Goal: Task Accomplishment & Management: Use online tool/utility

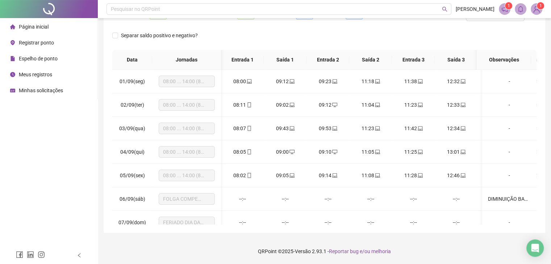
scroll to position [273, 5]
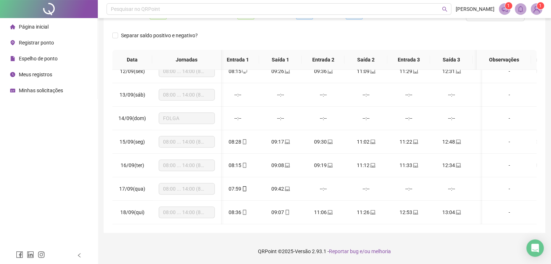
click at [35, 41] on span "Registrar ponto" at bounding box center [36, 43] width 35 height 6
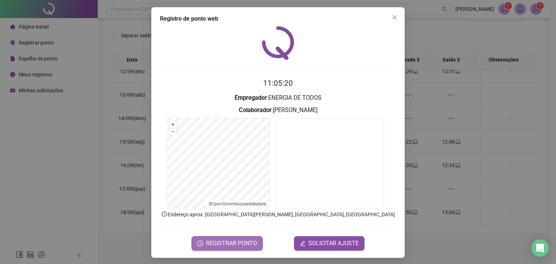
click at [234, 239] on span "REGISTRAR PONTO" at bounding box center [231, 243] width 51 height 9
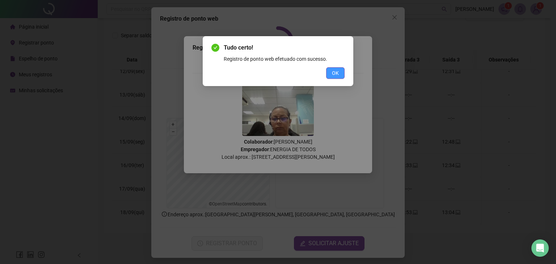
click at [341, 71] on button "OK" at bounding box center [335, 73] width 18 height 12
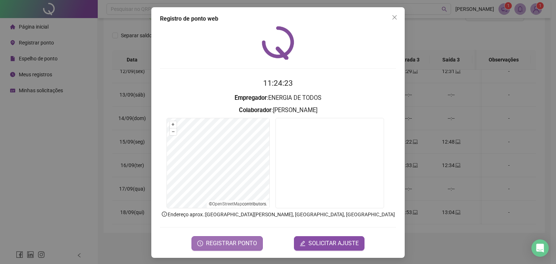
click at [234, 247] on span "REGISTRAR PONTO" at bounding box center [231, 243] width 51 height 9
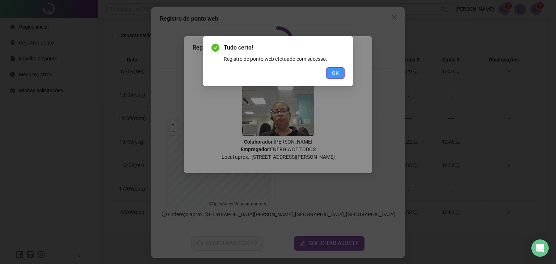
click at [336, 68] on button "OK" at bounding box center [335, 73] width 18 height 12
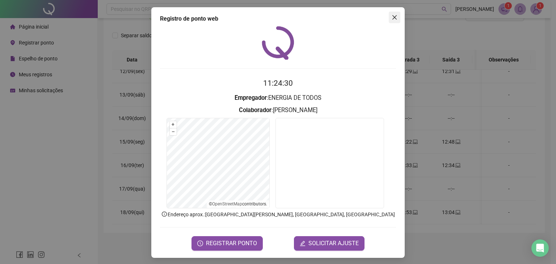
click at [392, 19] on icon "close" at bounding box center [395, 17] width 6 height 6
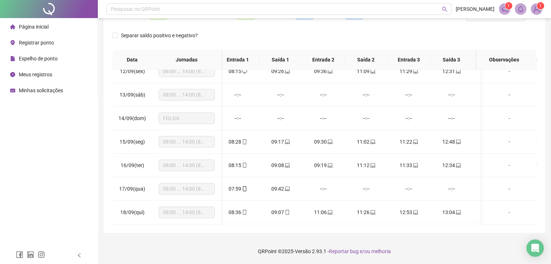
click at [31, 47] on div "Registrar ponto" at bounding box center [32, 42] width 44 height 14
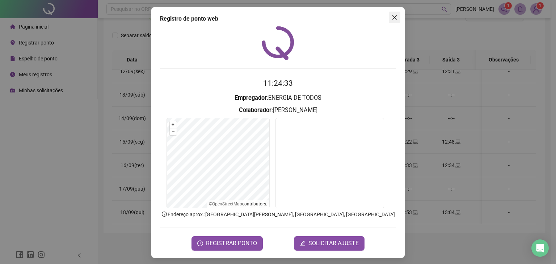
click at [389, 21] on button "Close" at bounding box center [395, 18] width 12 height 12
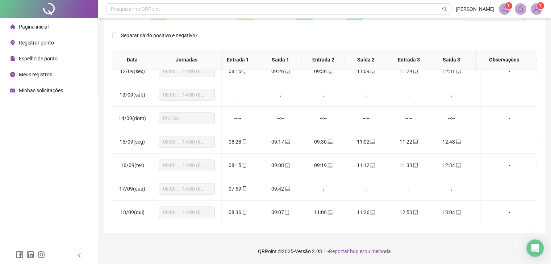
click at [38, 62] on div "Espelho de ponto" at bounding box center [33, 58] width 47 height 14
click at [20, 60] on span "Espelho de ponto" at bounding box center [38, 59] width 39 height 6
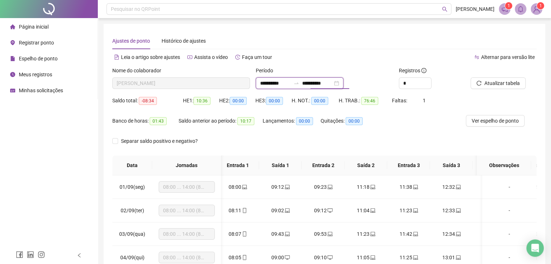
drag, startPoint x: 315, startPoint y: 85, endPoint x: 310, endPoint y: 87, distance: 5.2
click at [310, 87] on div "**********" at bounding box center [300, 83] width 88 height 12
type input "**********"
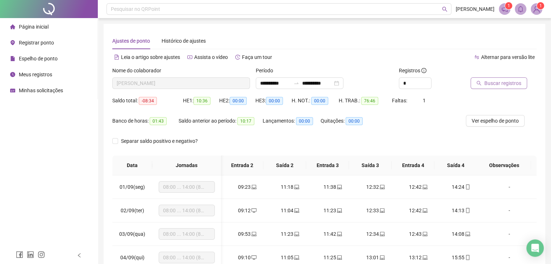
click at [508, 84] on span "Buscar registros" at bounding box center [502, 83] width 37 height 8
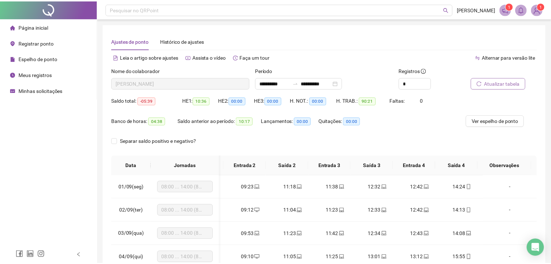
scroll to position [0, 81]
